Goal: Navigation & Orientation: Find specific page/section

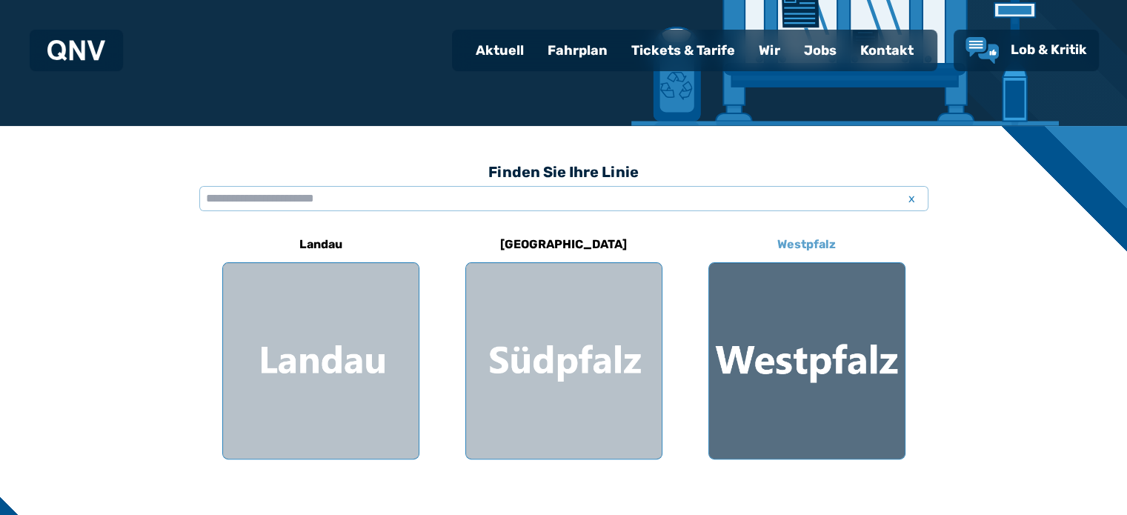
click at [847, 349] on div at bounding box center [807, 361] width 196 height 196
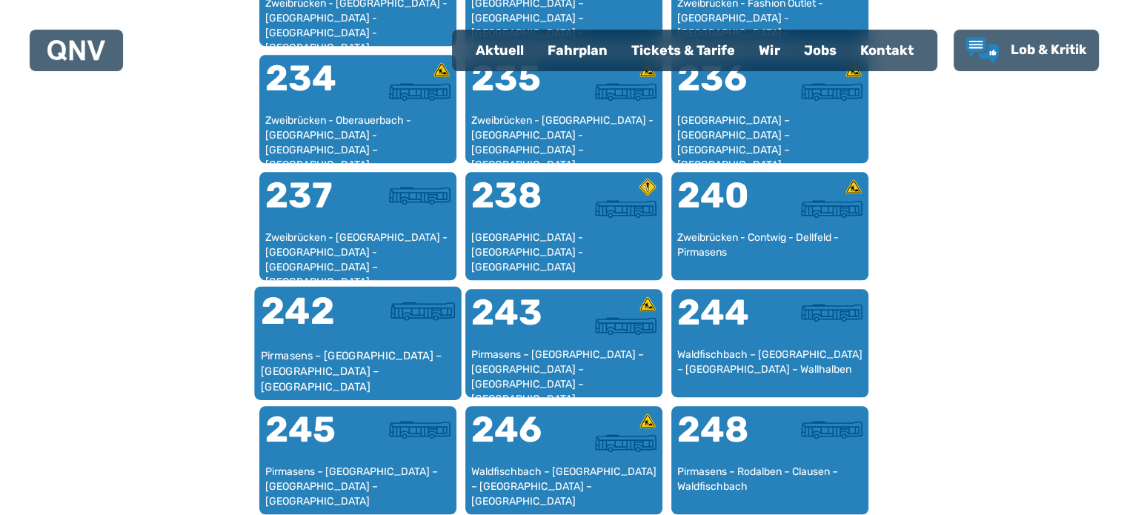
scroll to position [1419, 0]
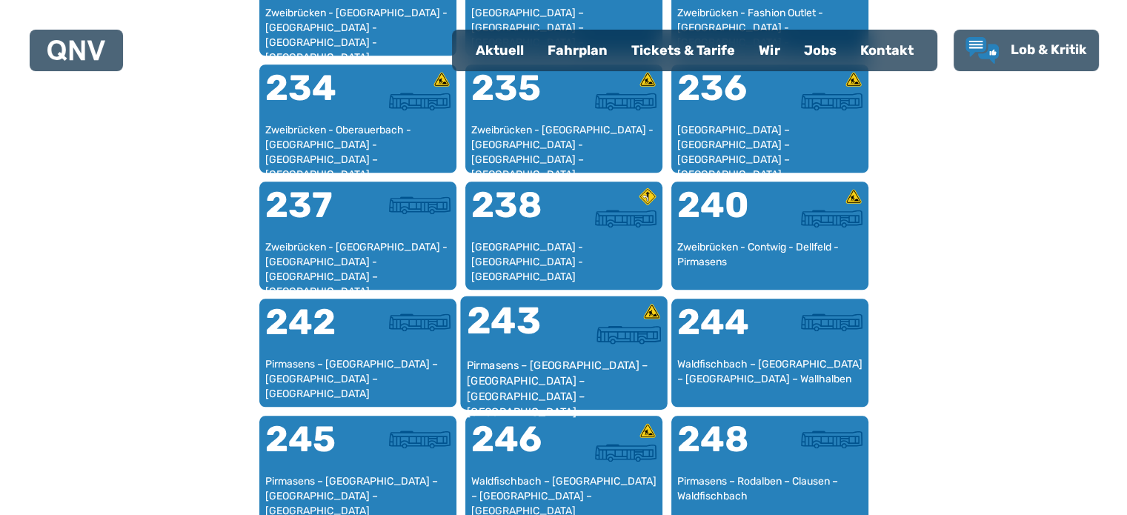
click at [566, 341] on div at bounding box center [612, 334] width 97 height 19
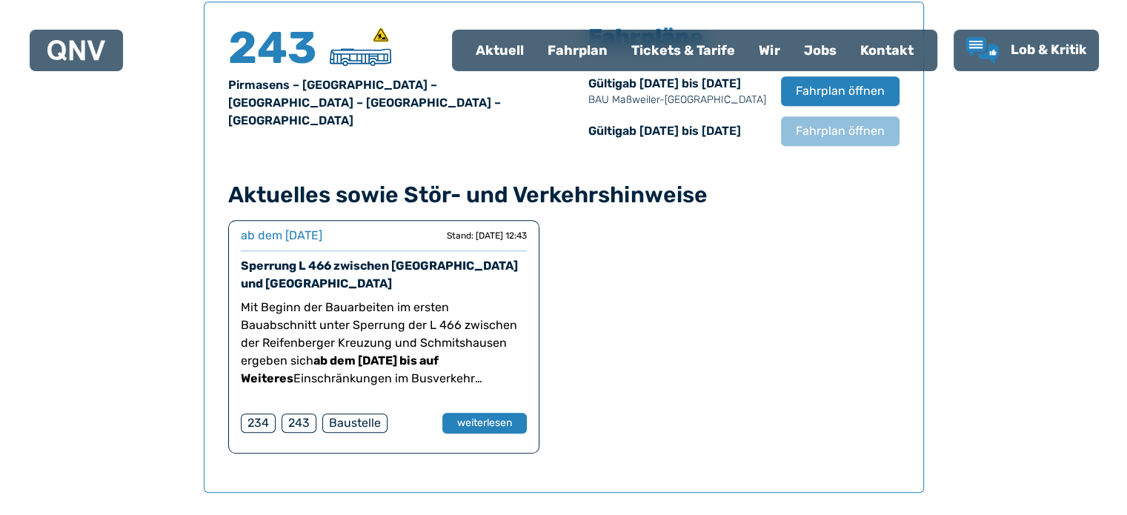
scroll to position [1124, 0]
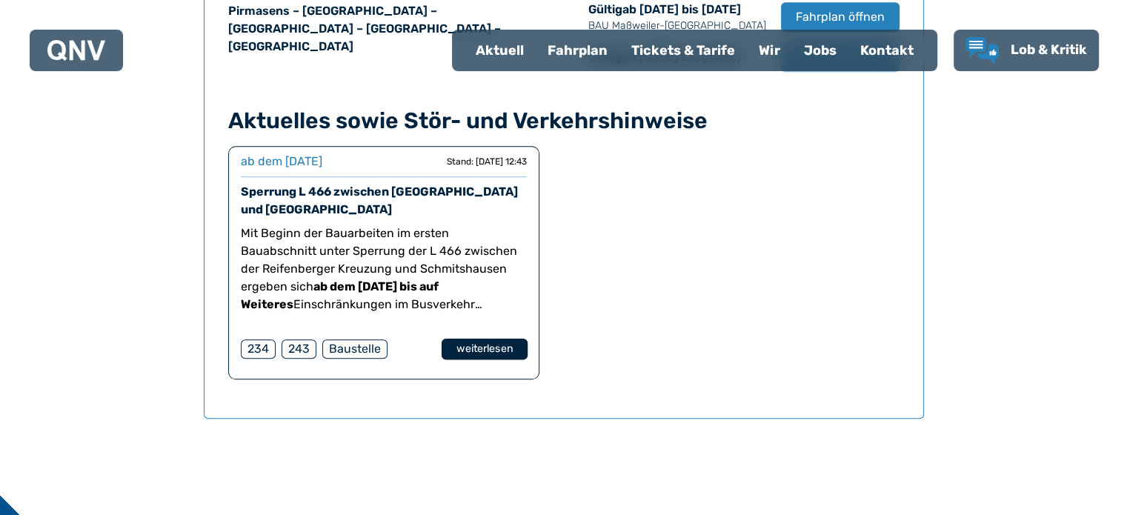
click at [501, 349] on button "weiterlesen" at bounding box center [484, 348] width 86 height 21
